Goal: Task Accomplishment & Management: Use online tool/utility

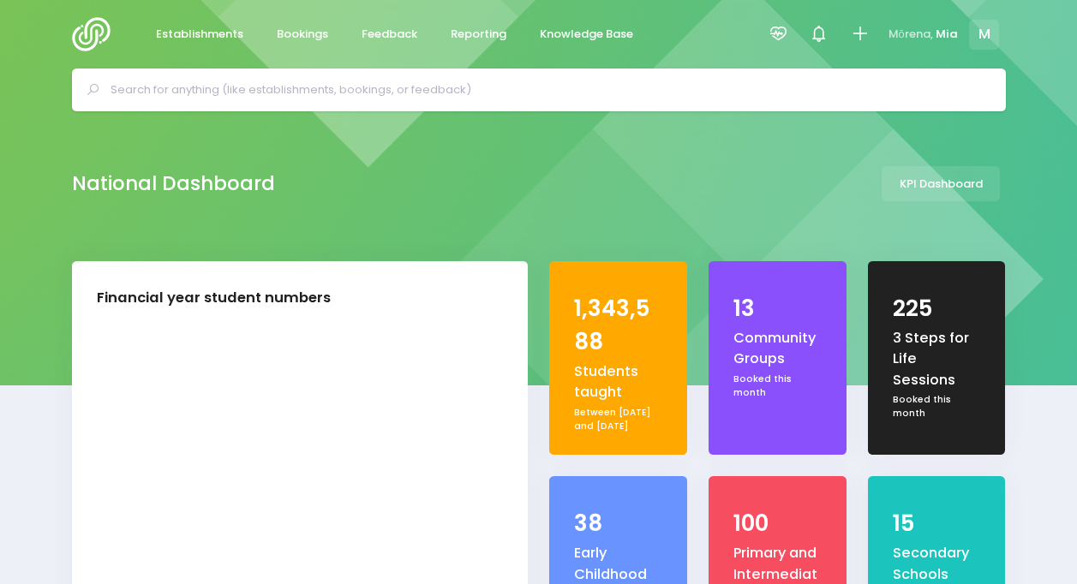
select select "5"
click at [780, 35] on icon at bounding box center [778, 34] width 20 height 20
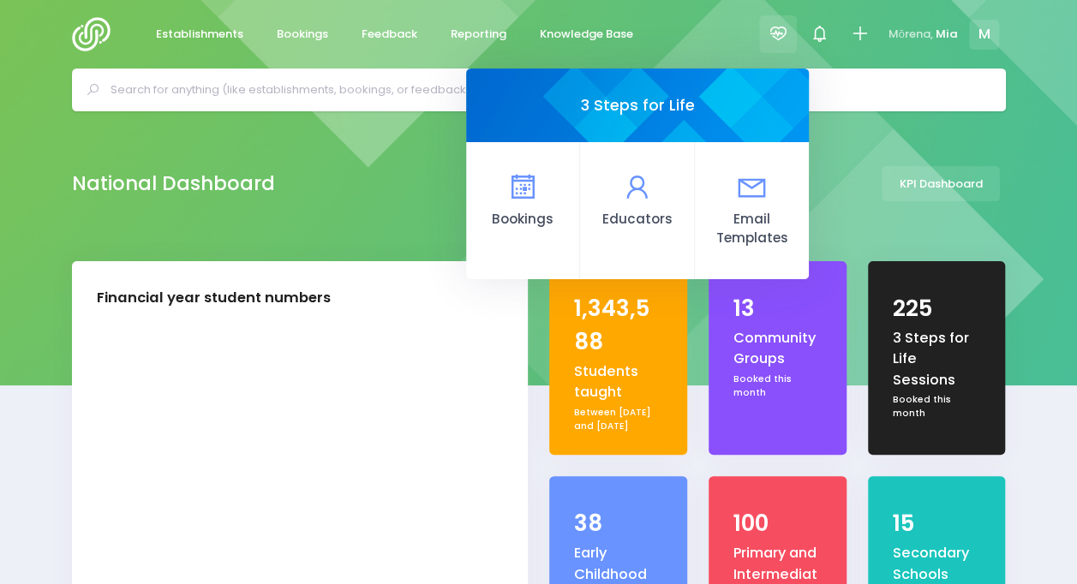
click at [780, 36] on icon at bounding box center [778, 34] width 20 height 20
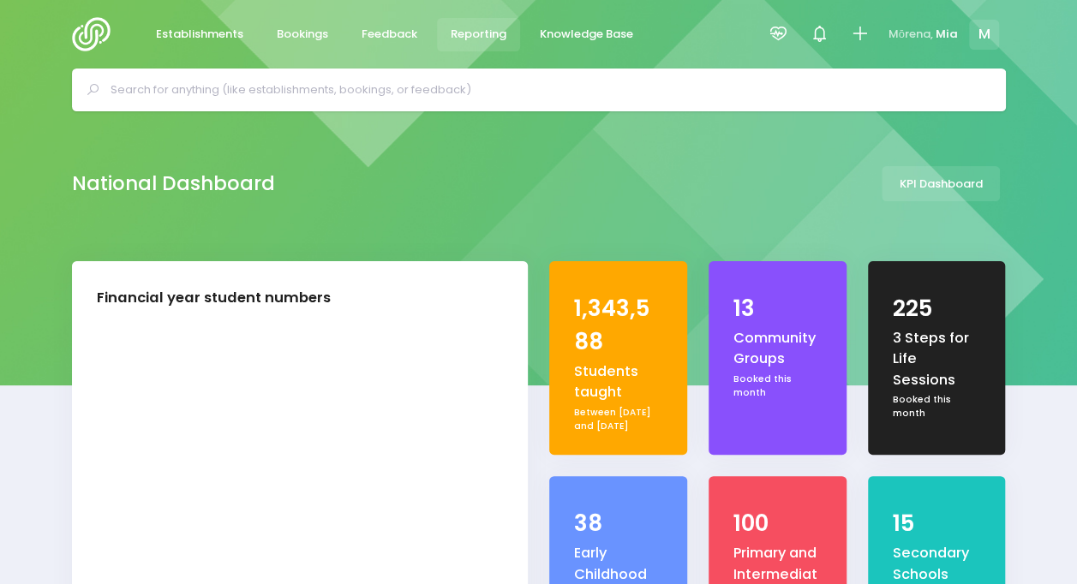
click at [485, 39] on span "Reporting" at bounding box center [479, 34] width 56 height 17
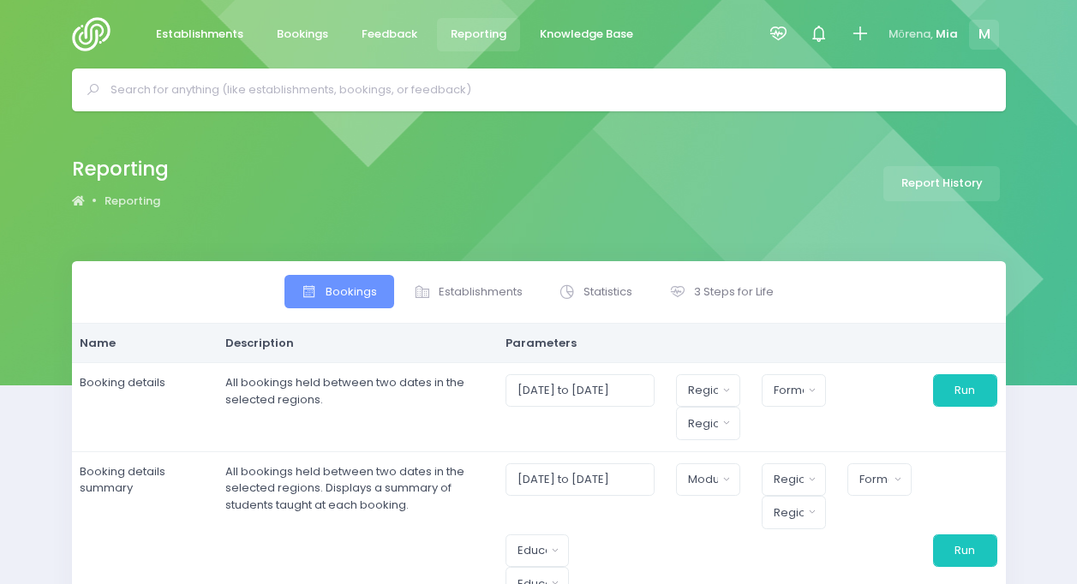
select select
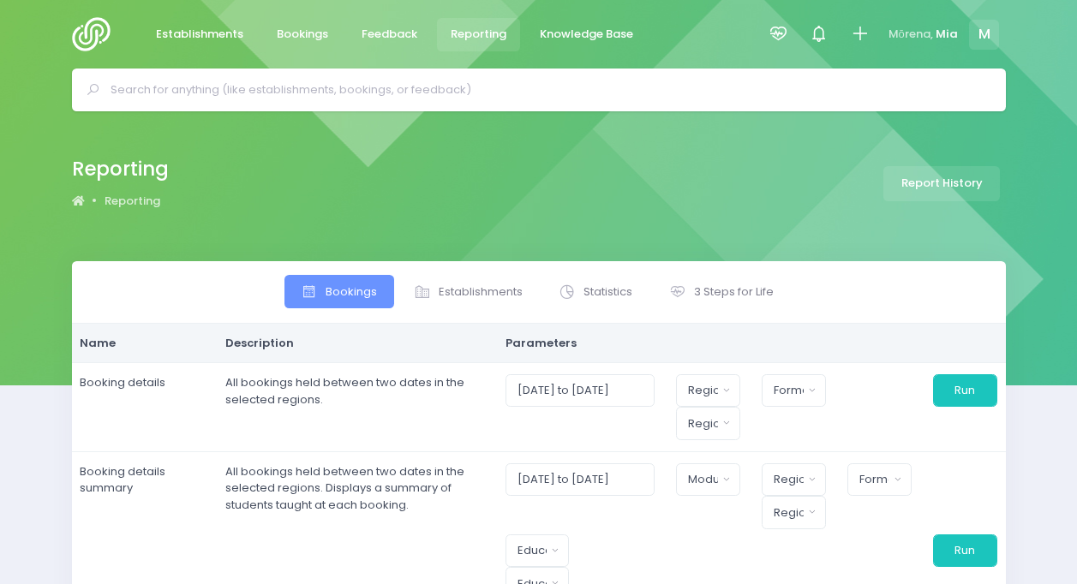
select select
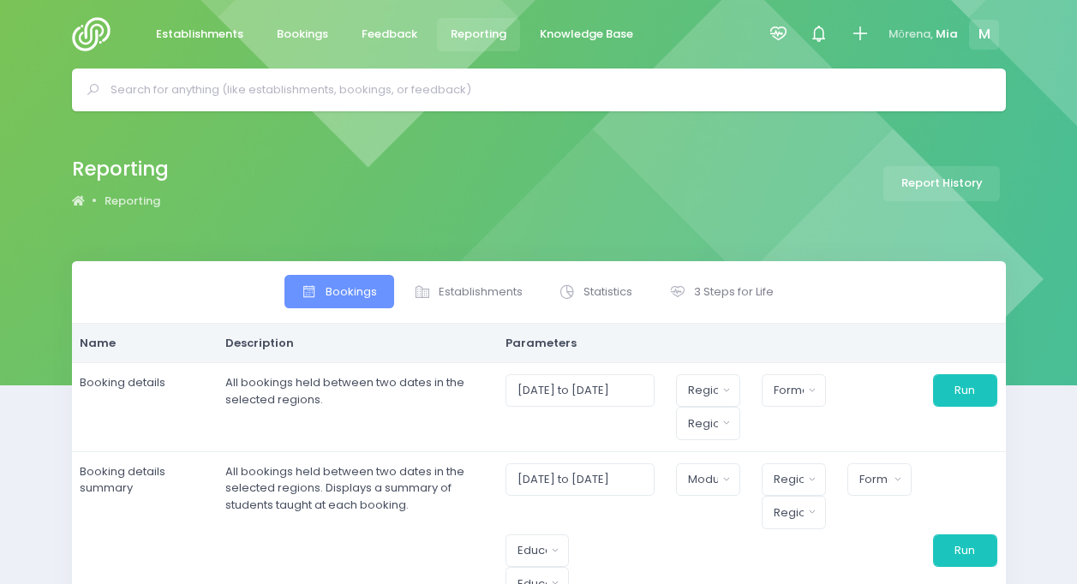
select select
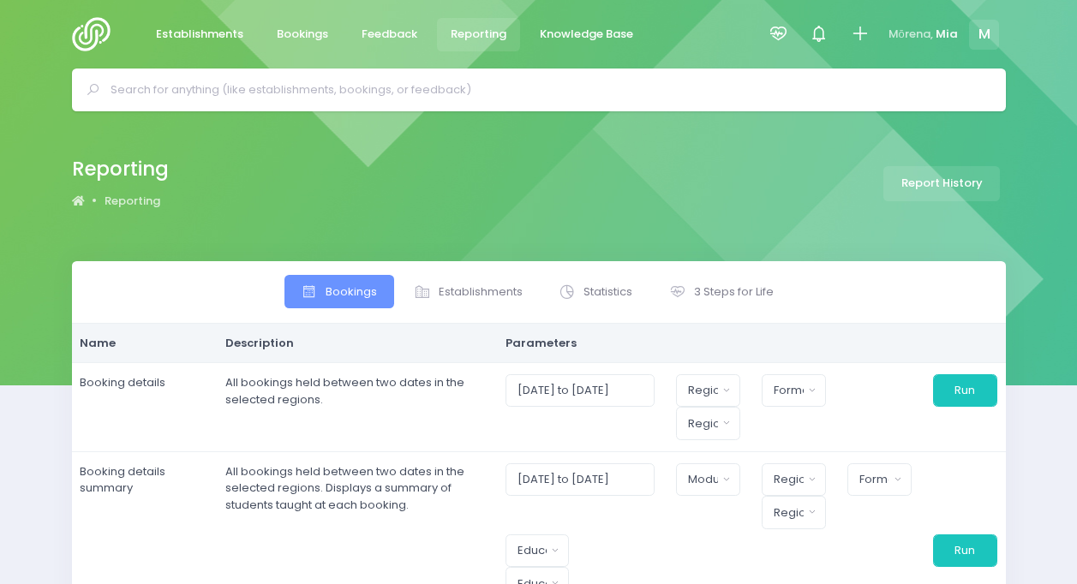
select select
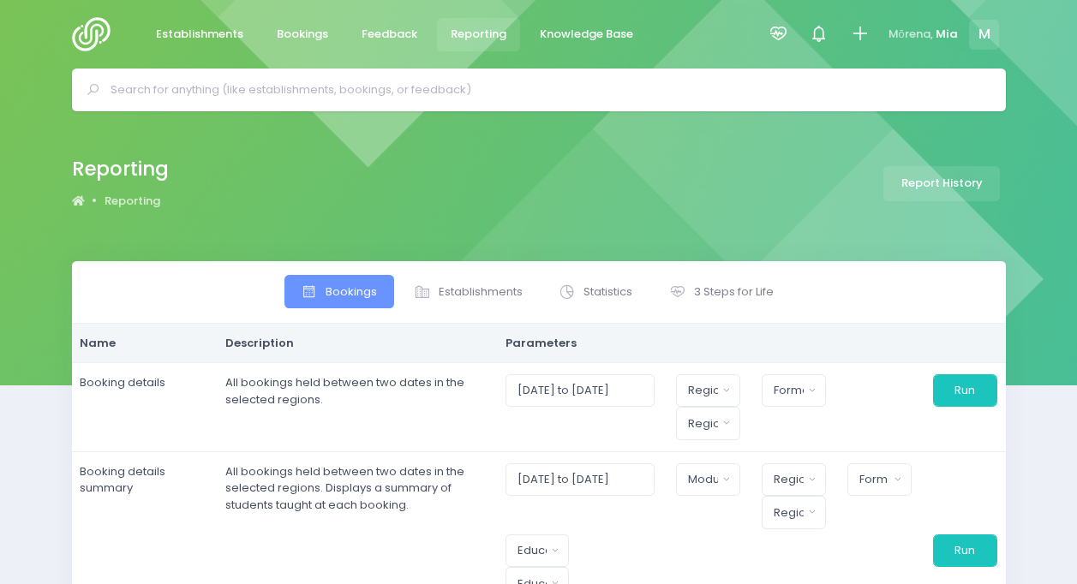
select select
click at [638, 250] on div "Reporting Reporting Report History" at bounding box center [538, 186] width 1077 height 150
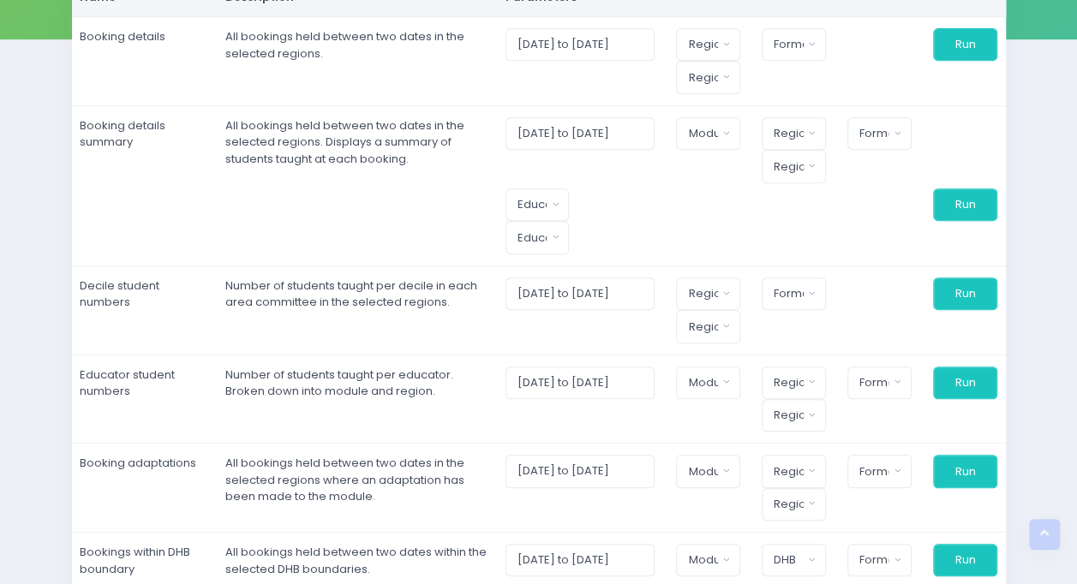
scroll to position [189, 0]
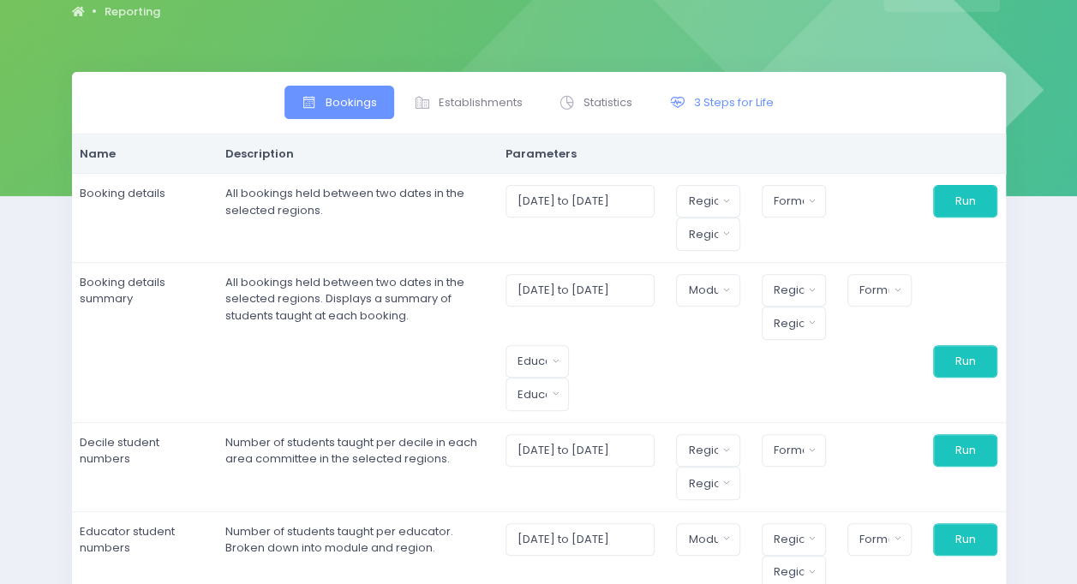
click at [716, 98] on span "3 Steps for Life" at bounding box center [734, 102] width 80 height 17
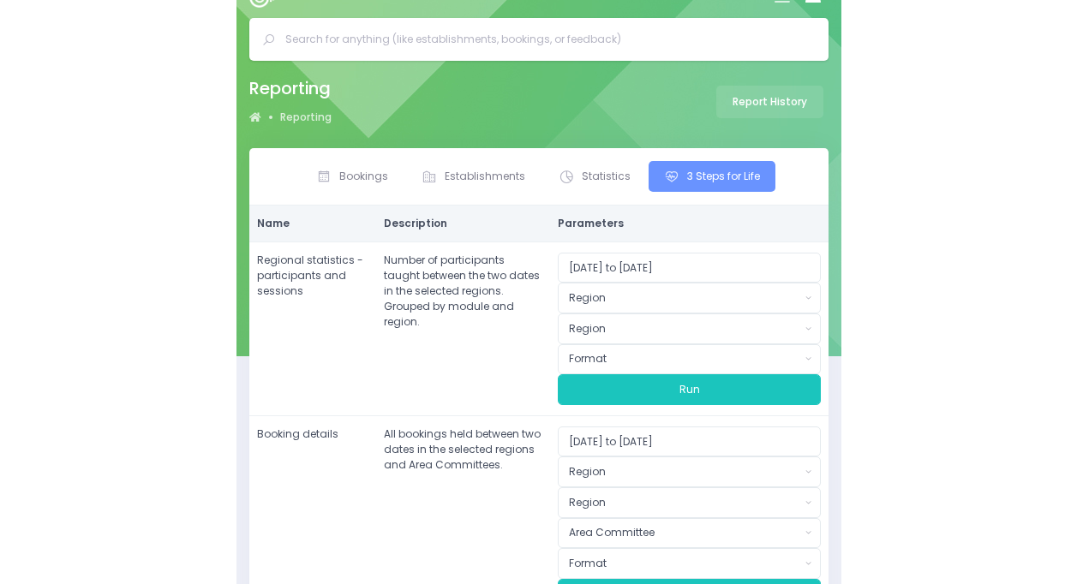
scroll to position [10, 0]
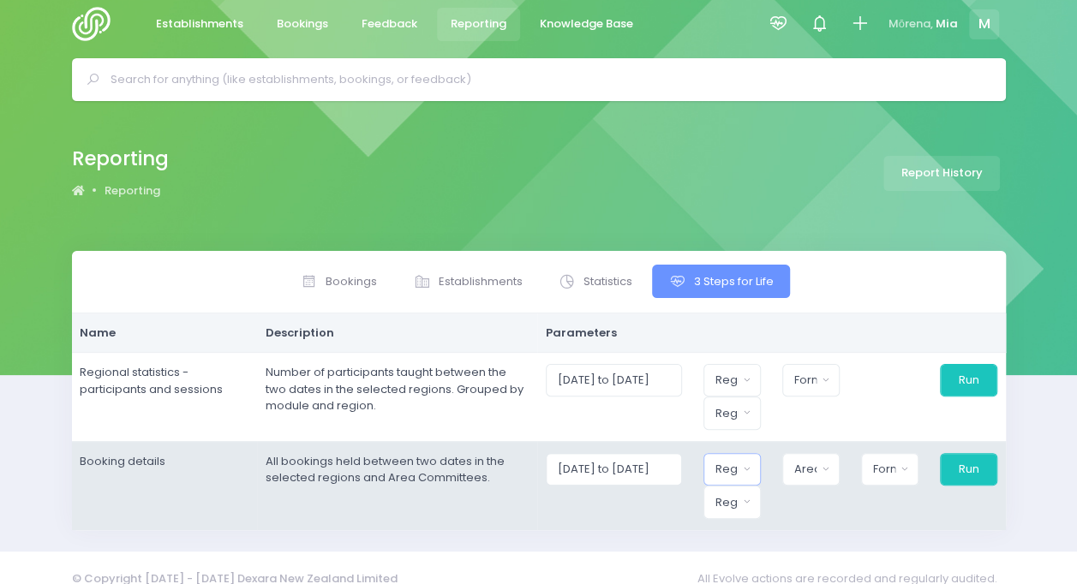
click at [732, 471] on div "Region" at bounding box center [726, 469] width 22 height 17
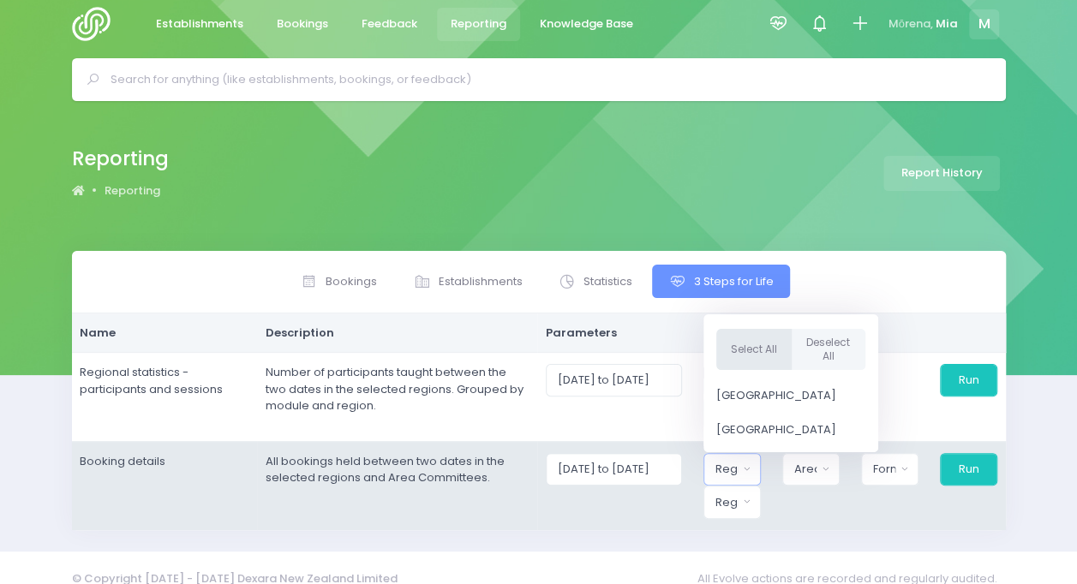
click at [751, 338] on button "Select All" at bounding box center [753, 349] width 75 height 42
select select "Northern"
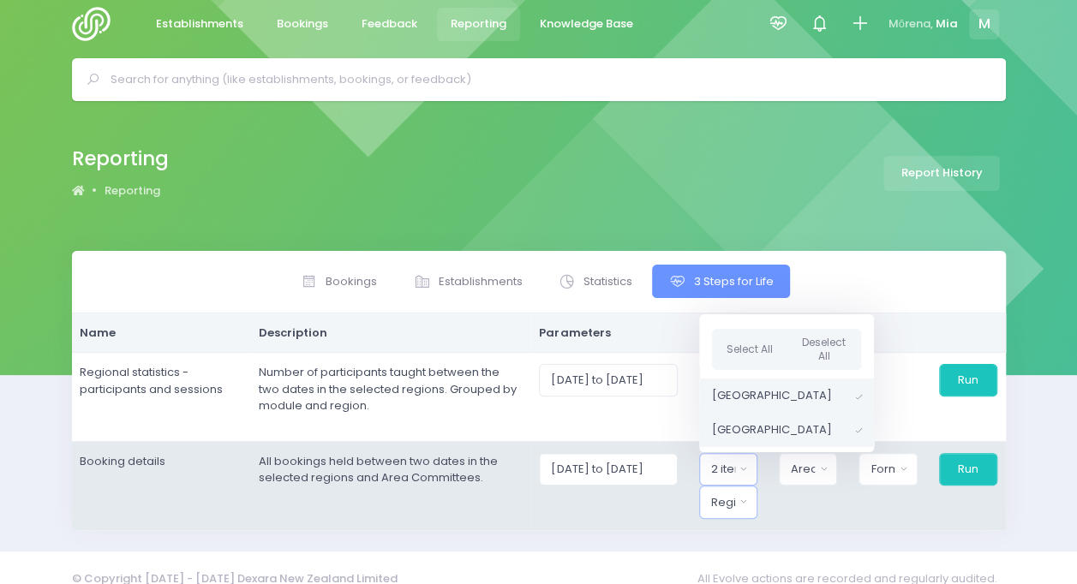
click at [733, 494] on div "Region" at bounding box center [723, 502] width 24 height 17
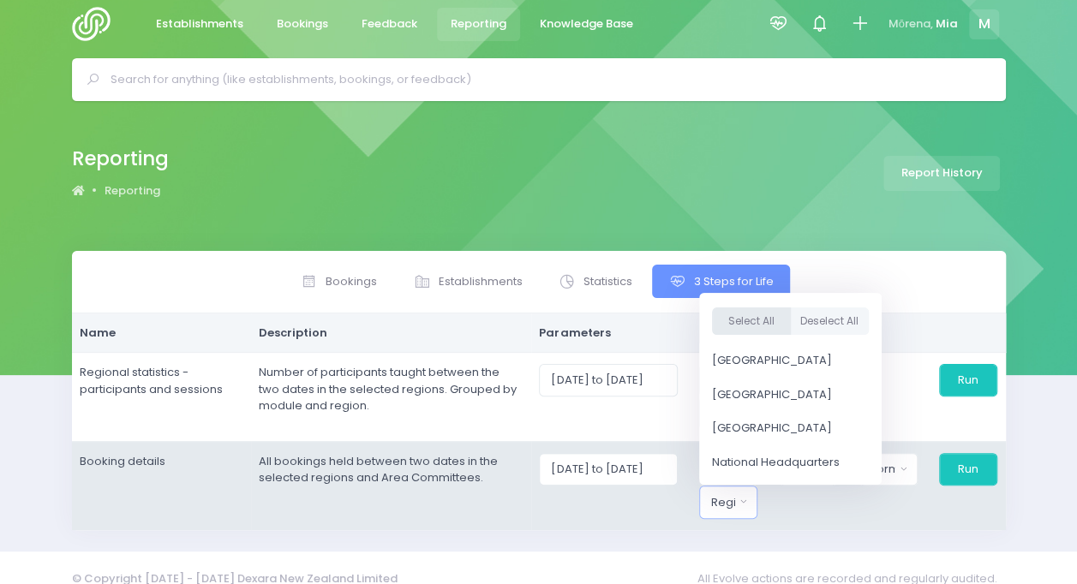
click at [759, 327] on button "Select All" at bounding box center [751, 322] width 79 height 28
select select "Northern"
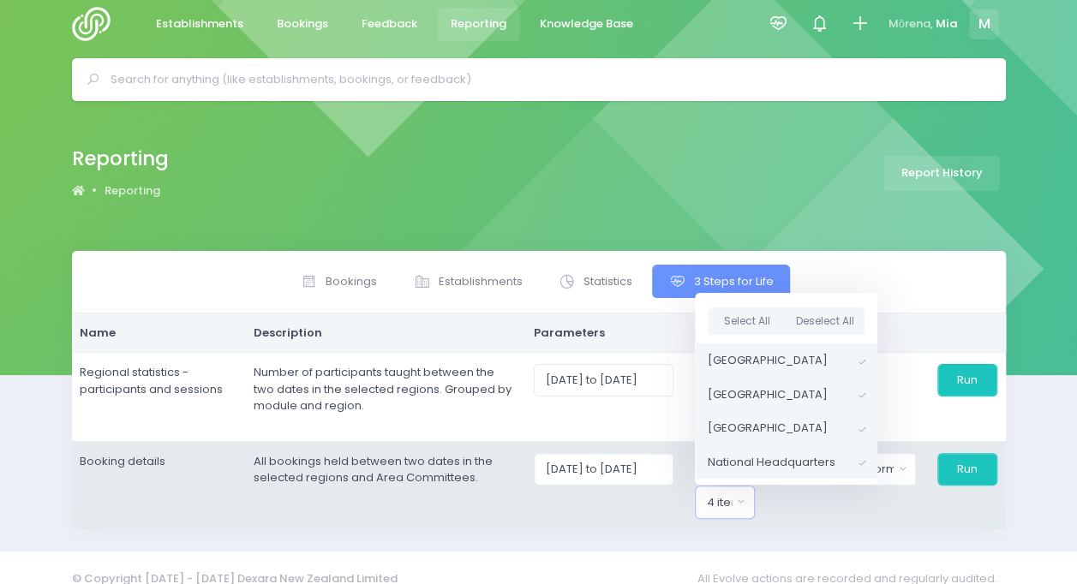
click at [803, 509] on div "Bay of Islands Bream Bay Central Auckland Coromandel Doubtless Bay Far North Gr…" at bounding box center [805, 486] width 81 height 66
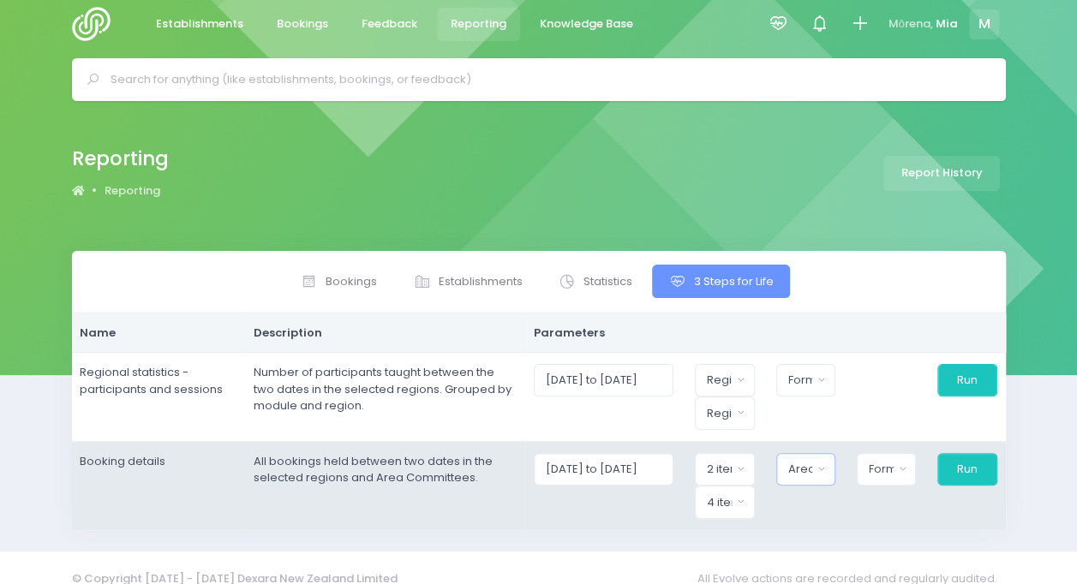
click at [805, 456] on button "Area Committee" at bounding box center [805, 469] width 59 height 33
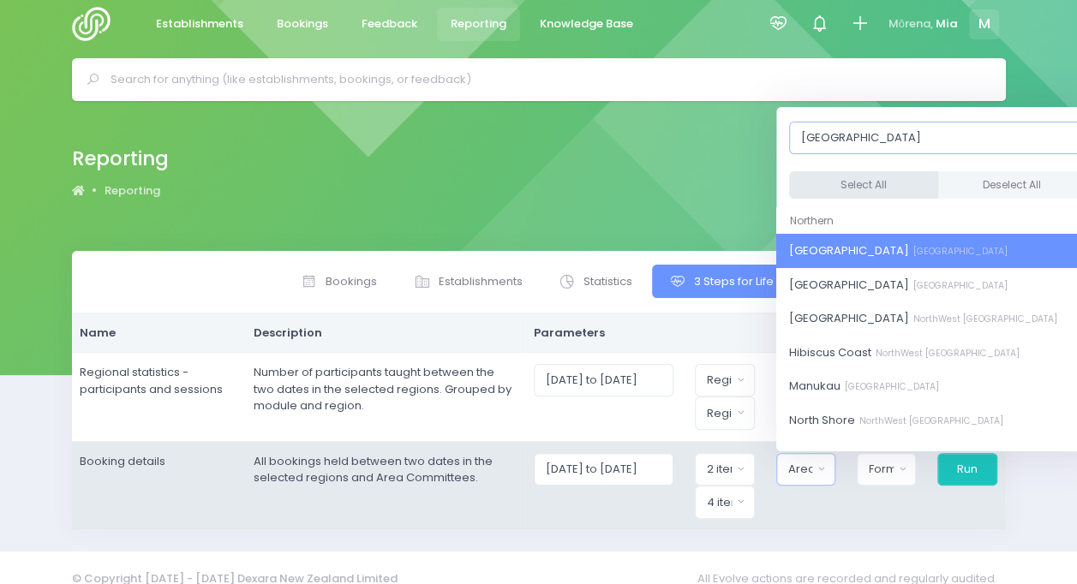
type input "auckland"
click at [878, 188] on button "Select All" at bounding box center [863, 185] width 149 height 28
select select "Central Auckland"
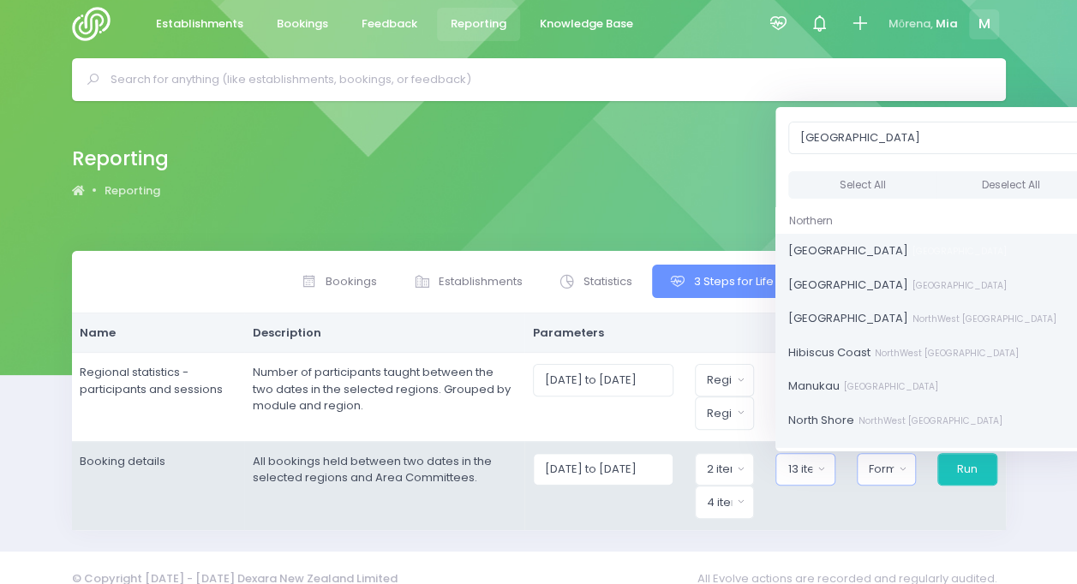
click at [870, 469] on button "Format" at bounding box center [886, 469] width 59 height 33
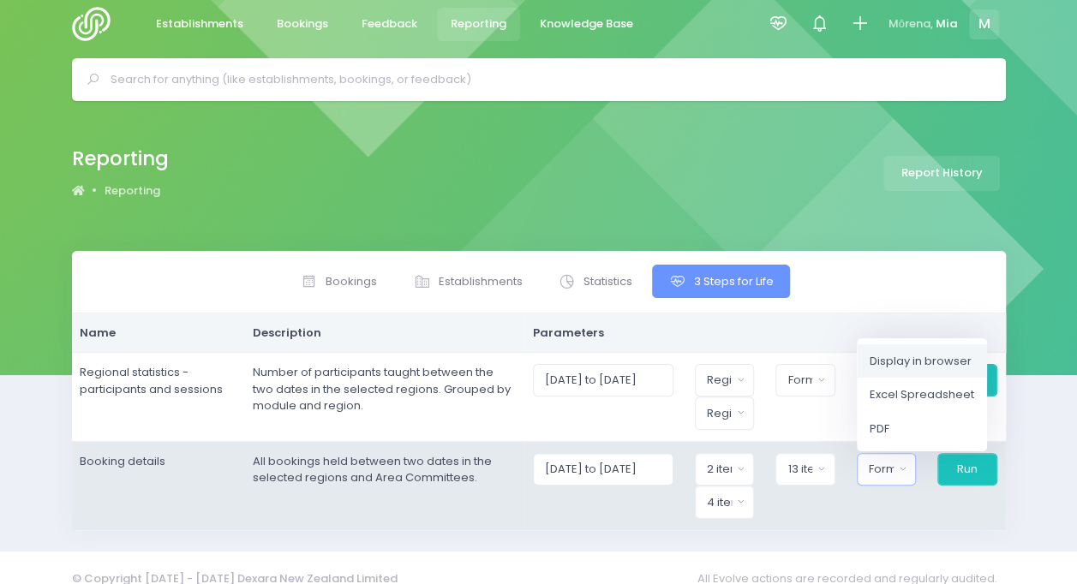
click at [900, 367] on link "Display in browser" at bounding box center [922, 361] width 130 height 34
select select "web"
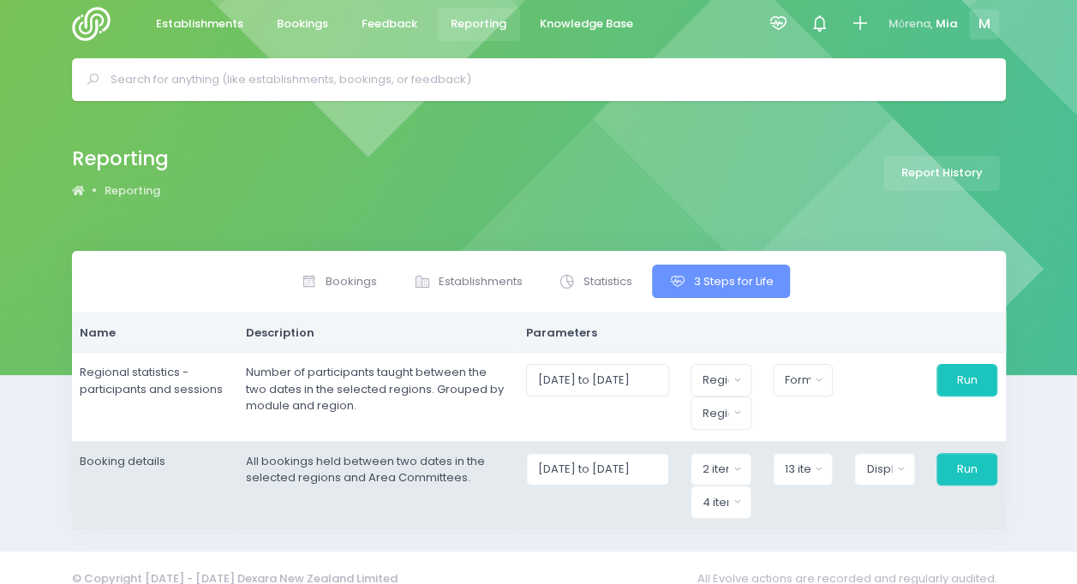
drag, startPoint x: 902, startPoint y: 463, endPoint x: 860, endPoint y: 524, distance: 74.6
click at [860, 524] on td "01/10/2025 to 31/10/2025 Northern Region Central Region 2 items selected Select…" at bounding box center [761, 485] width 487 height 88
click at [954, 460] on button "Run" at bounding box center [966, 469] width 61 height 33
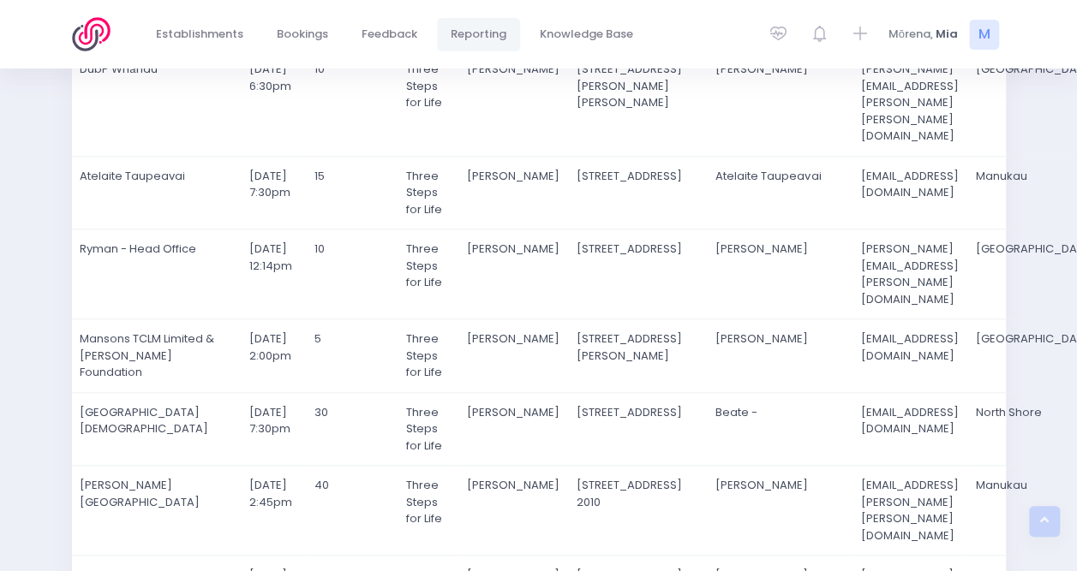
scroll to position [775, 0]
